Goal: Task Accomplishment & Management: Manage account settings

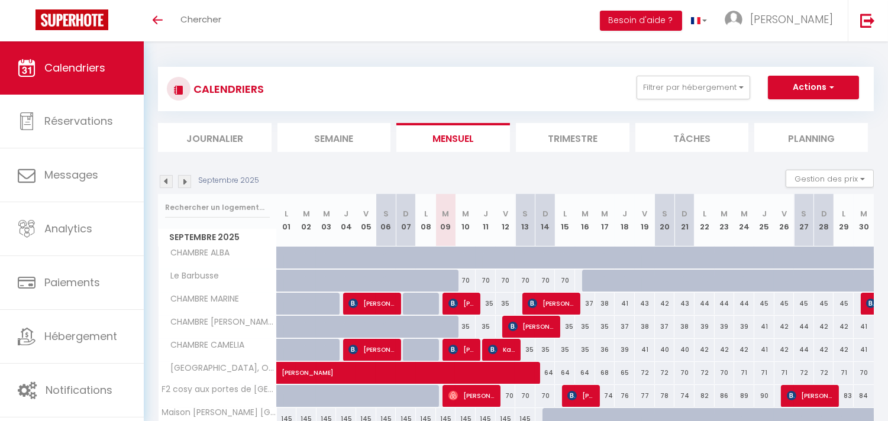
scroll to position [66, 0]
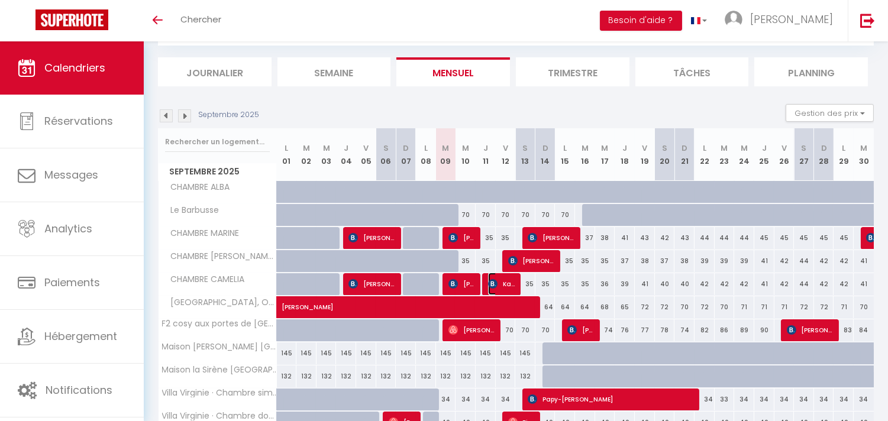
click at [509, 281] on span "Kadhy Bapu lubamba" at bounding box center [501, 284] width 27 height 22
select select "OK"
select select "KO"
select select "0"
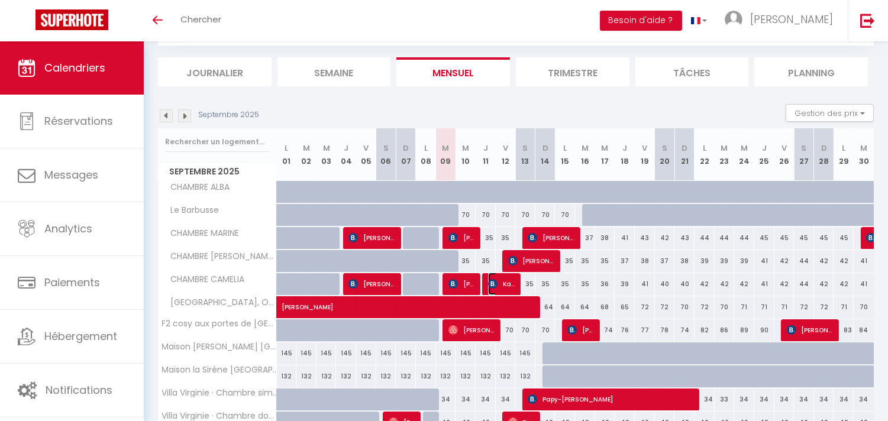
select select "1"
select select
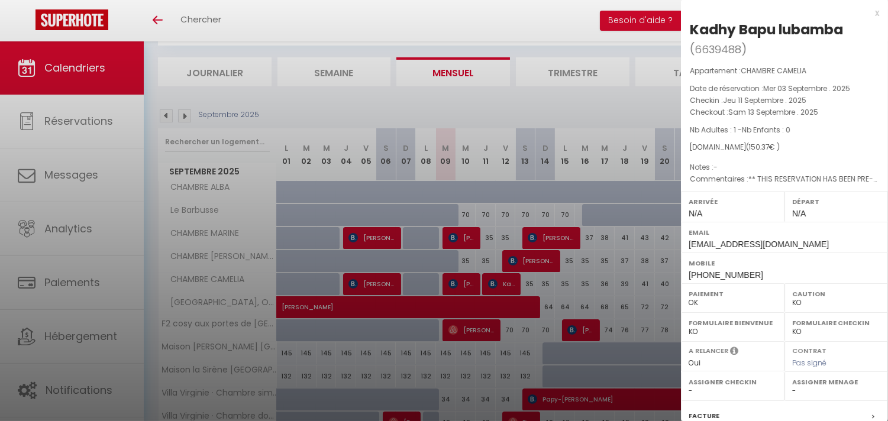
click at [509, 281] on div at bounding box center [444, 210] width 888 height 421
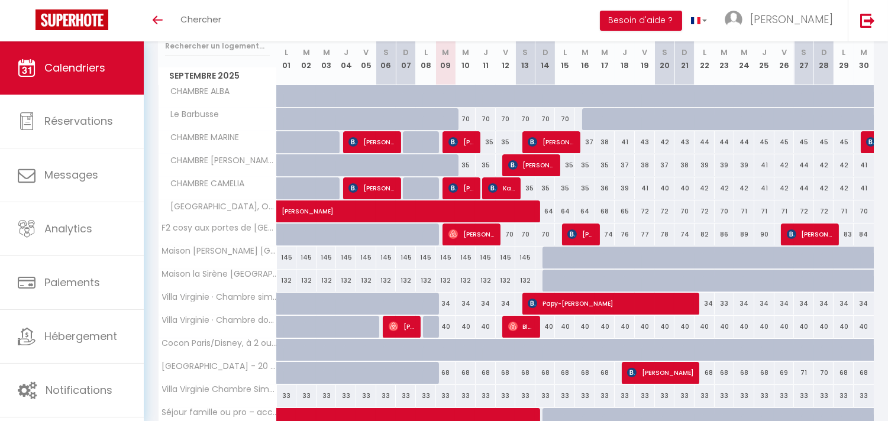
scroll to position [263, 0]
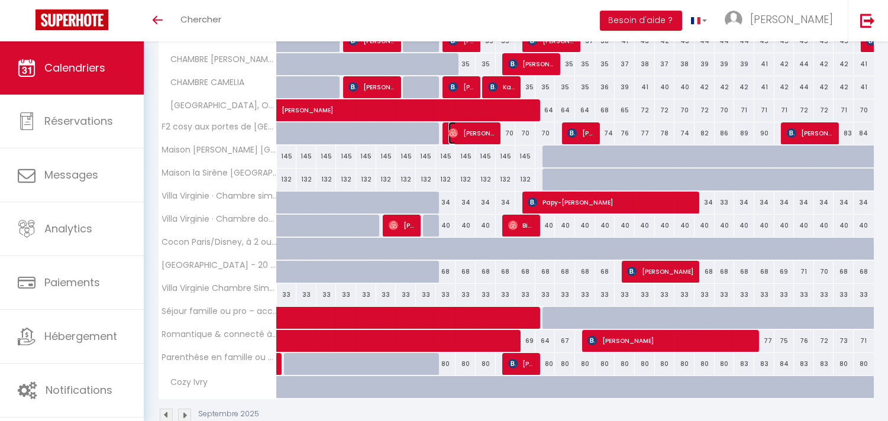
click at [457, 131] on img at bounding box center [452, 132] width 9 height 9
select select "OK"
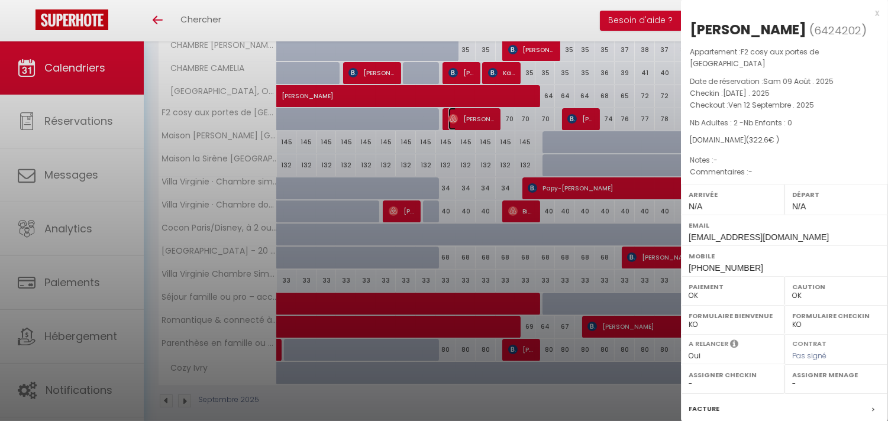
scroll to position [290, 0]
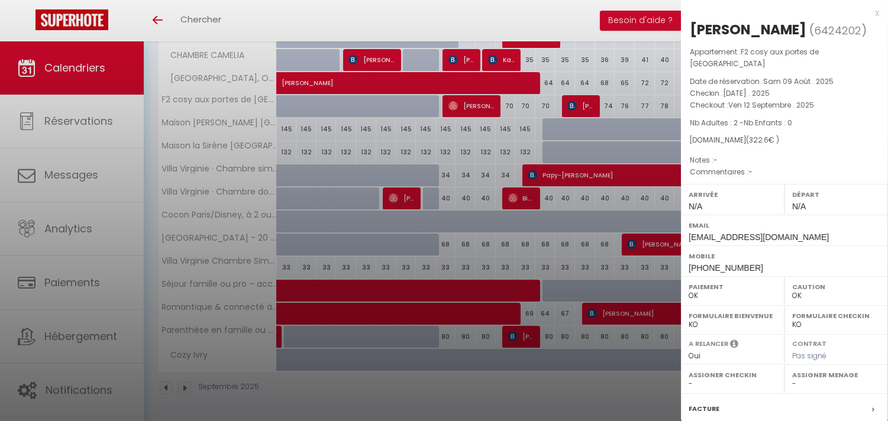
click at [102, 331] on div at bounding box center [444, 210] width 888 height 421
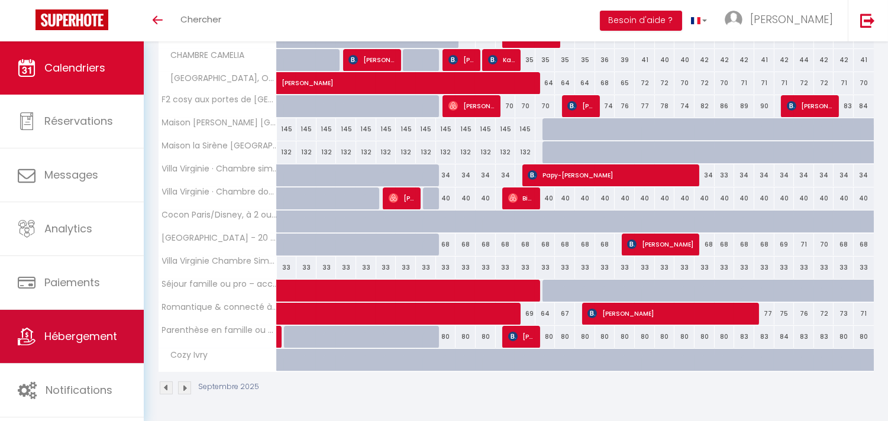
click at [77, 331] on span "Hébergement" at bounding box center [80, 336] width 73 height 15
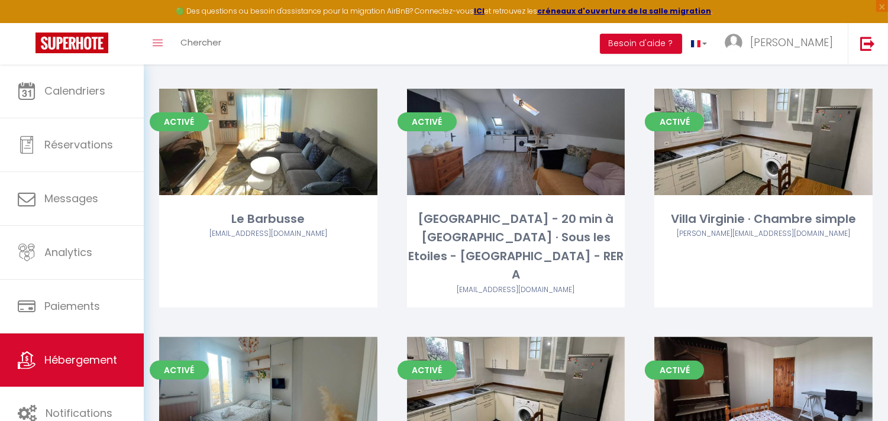
scroll to position [788, 0]
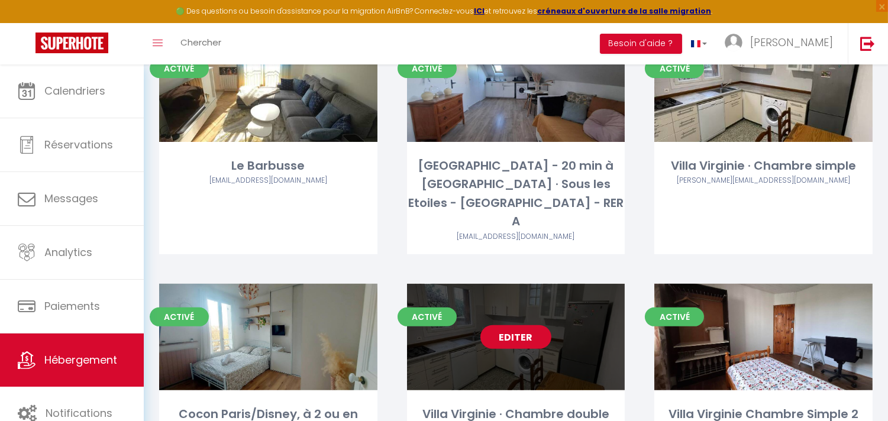
click at [517, 325] on link "Editer" at bounding box center [515, 337] width 71 height 24
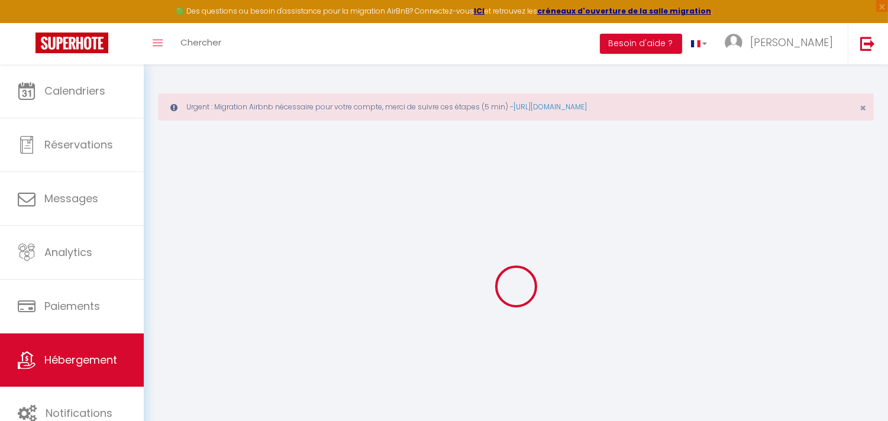
select select
checkbox input "false"
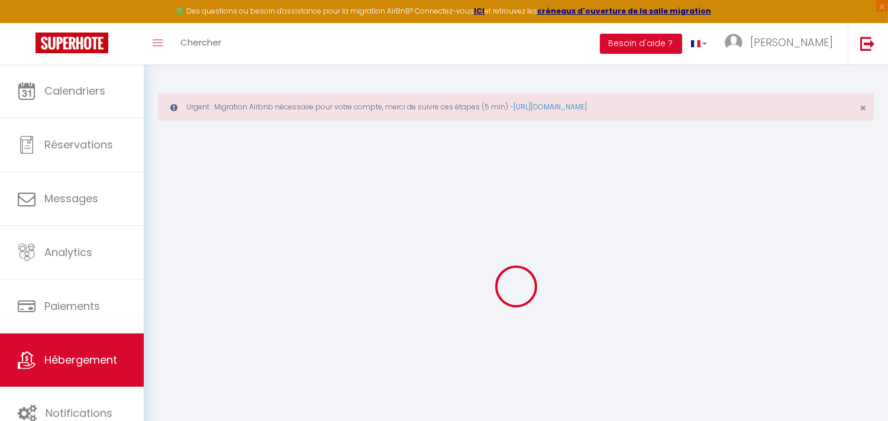
checkbox input "false"
select select
type input "Villa Virginie · Chambre double"
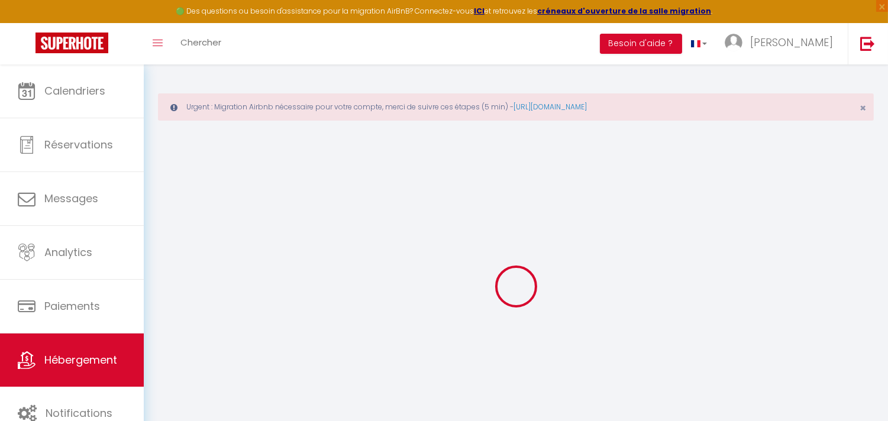
type input "[PERSON_NAME]"
select select "houses"
select select "2"
type input "45"
type input "15"
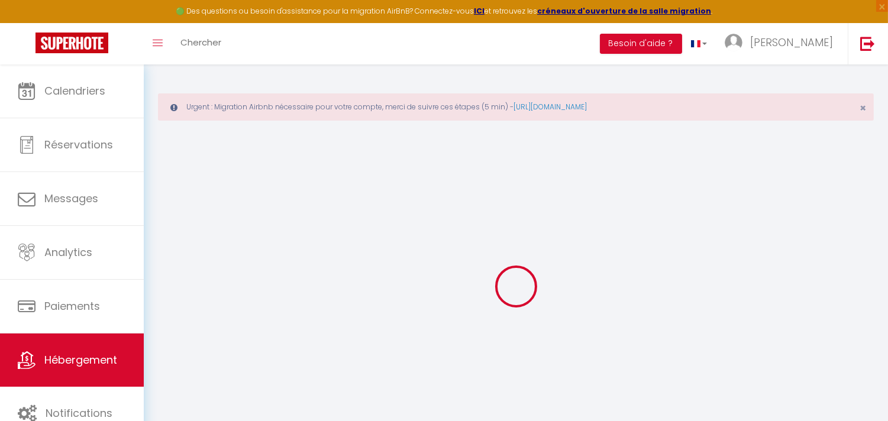
type input "35"
type input "205"
select select
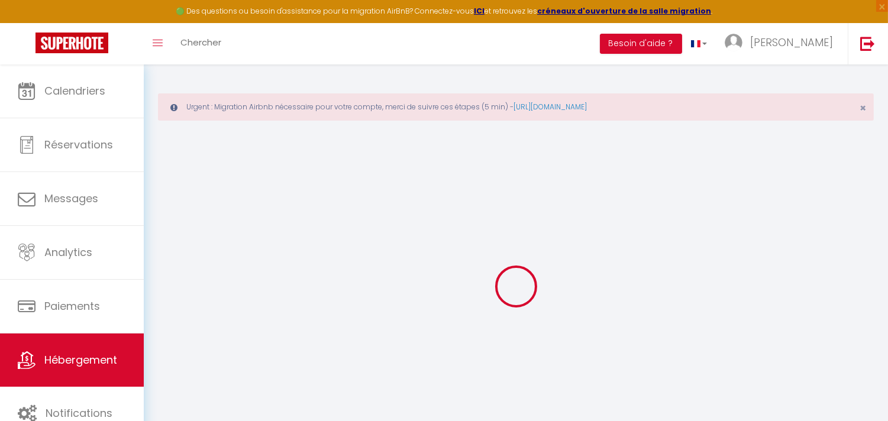
select select
type input "[STREET_ADDRESS][PERSON_NAME]"
type input "91270"
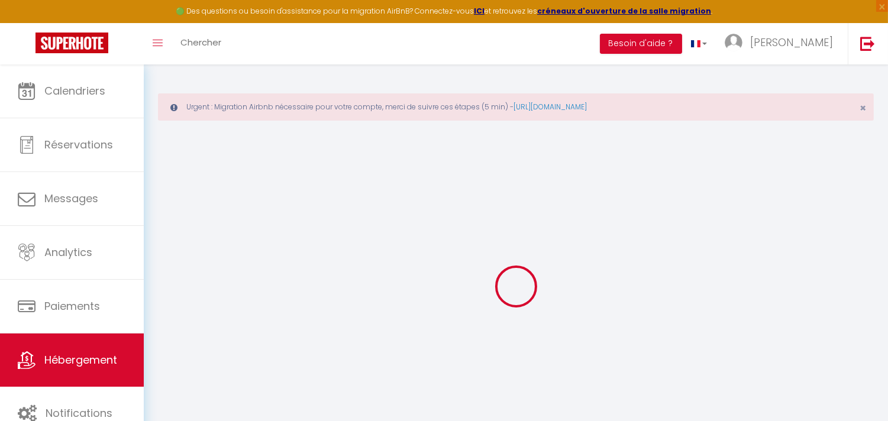
type input "[GEOGRAPHIC_DATA]"
type input "[EMAIL_ADDRESS][DOMAIN_NAME]"
select select "12257"
checkbox input "false"
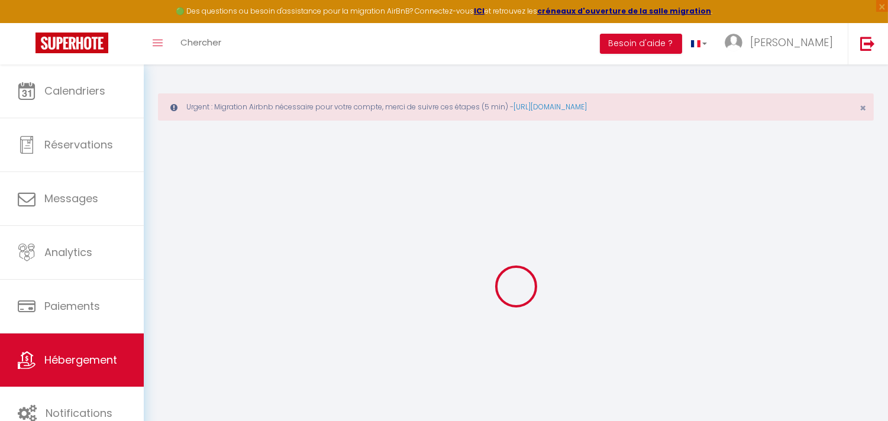
checkbox input "false"
type input "0"
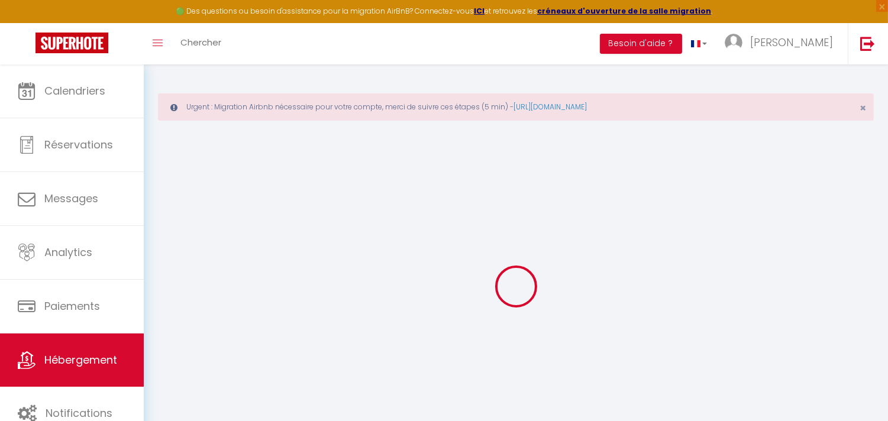
type input "0"
select select
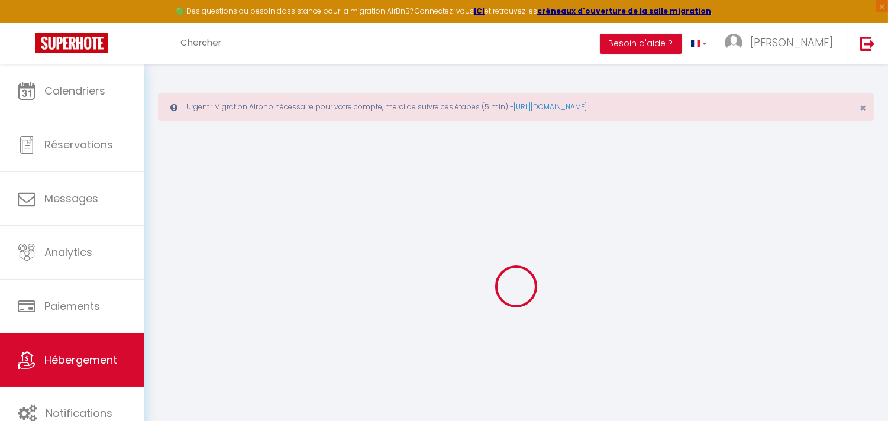
select select
checkbox input "false"
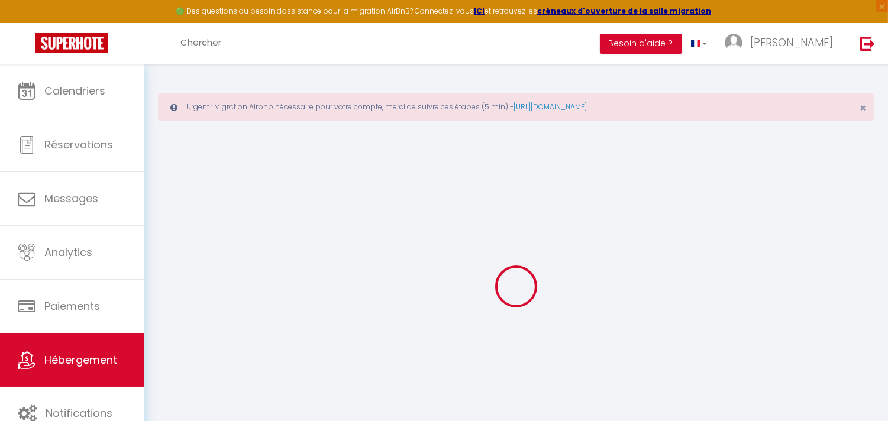
checkbox input "false"
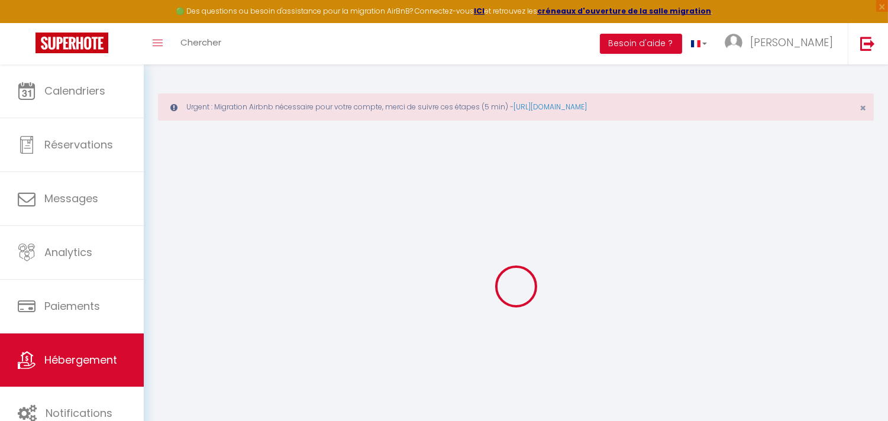
select select "EUR"
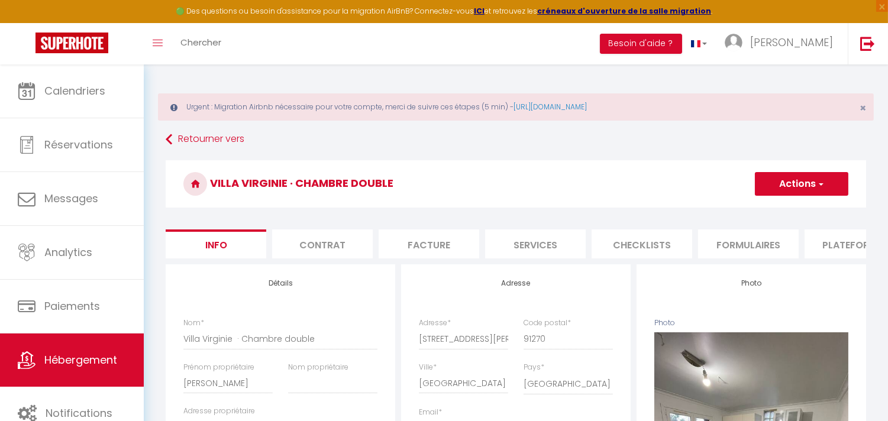
click at [837, 245] on li "Plateformes" at bounding box center [854, 243] width 101 height 29
select select
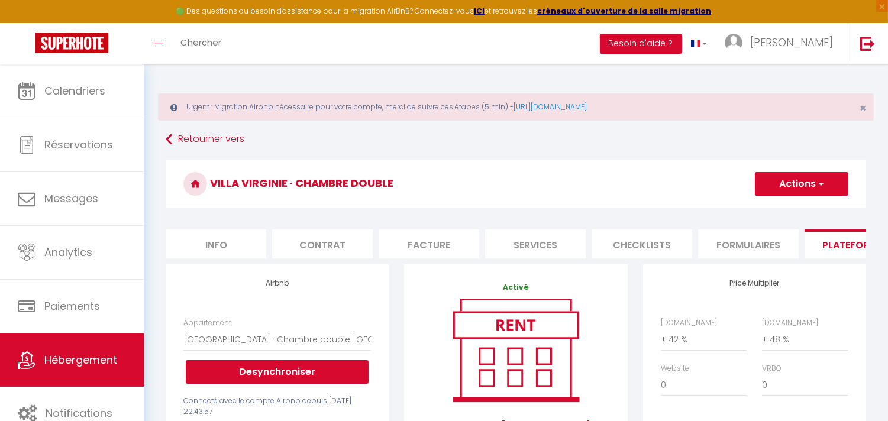
scroll to position [66, 0]
